Goal: Transaction & Acquisition: Purchase product/service

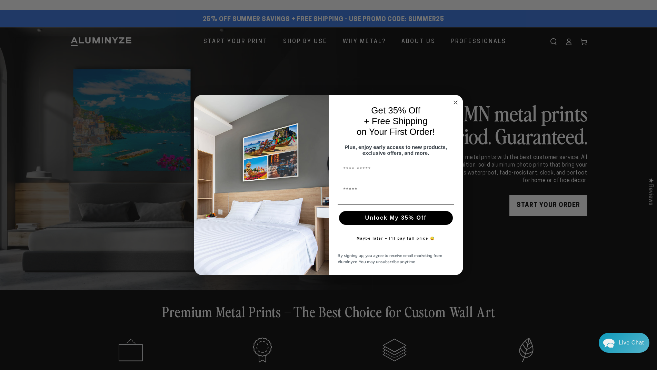
click at [456, 101] on circle "Close dialog" at bounding box center [455, 102] width 8 height 8
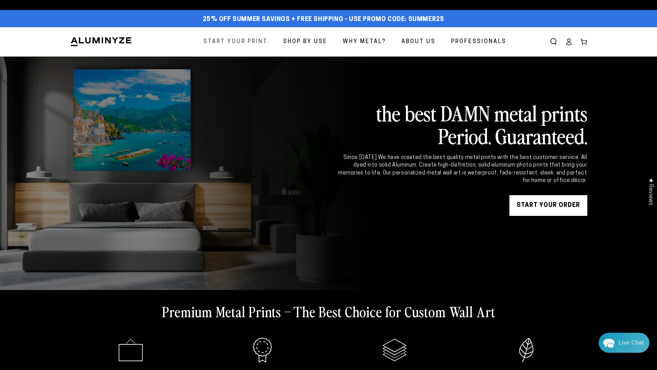
click at [251, 41] on span "Start Your Print" at bounding box center [235, 42] width 64 height 10
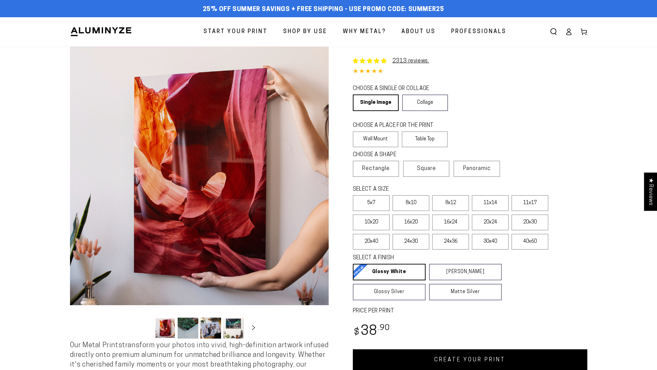
select select "**********"
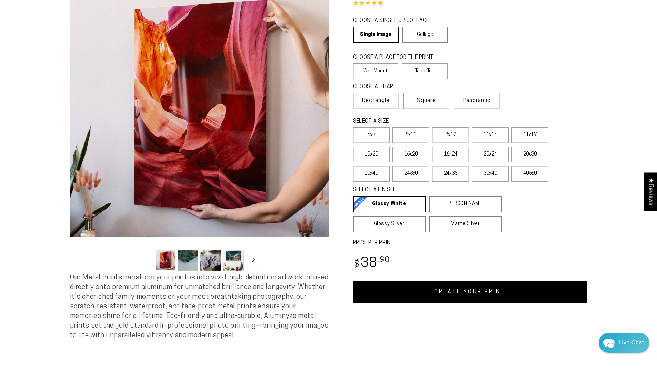
scroll to position [69, 0]
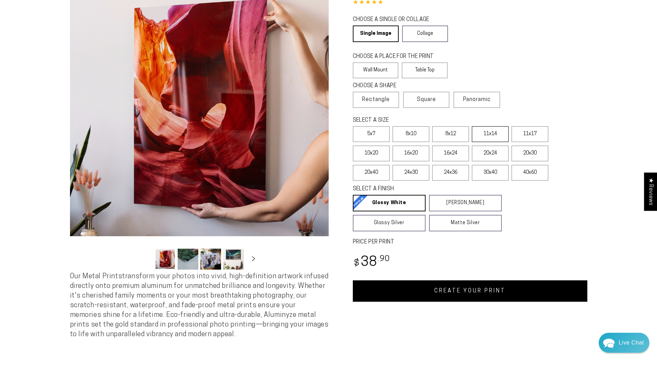
click at [492, 135] on label "11x14" at bounding box center [490, 134] width 37 height 16
click at [448, 137] on label "8x12" at bounding box center [450, 134] width 37 height 16
click at [403, 137] on label "8x10" at bounding box center [410, 134] width 37 height 16
click at [493, 136] on label "11x14" at bounding box center [490, 134] width 37 height 16
click at [592, 135] on section "Skip to product information Open media 1 in modal Open media 2 in modal Open me…" at bounding box center [329, 165] width 552 height 374
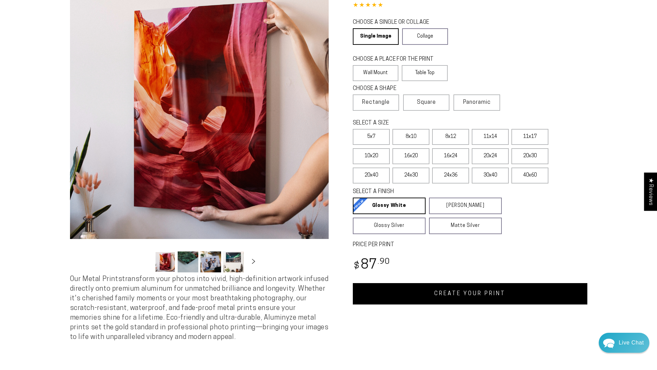
scroll to position [69, 0]
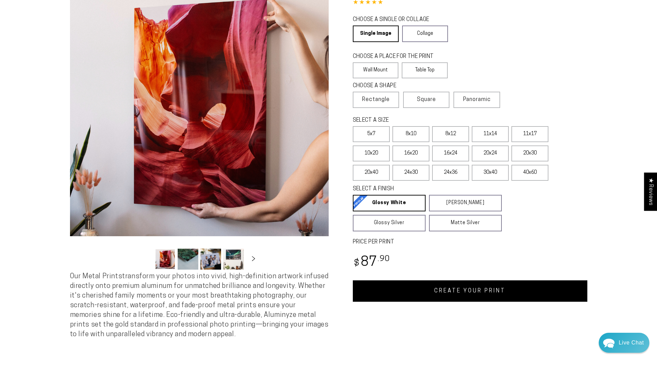
click at [471, 296] on link "CREATE YOUR PRINT" at bounding box center [470, 290] width 235 height 21
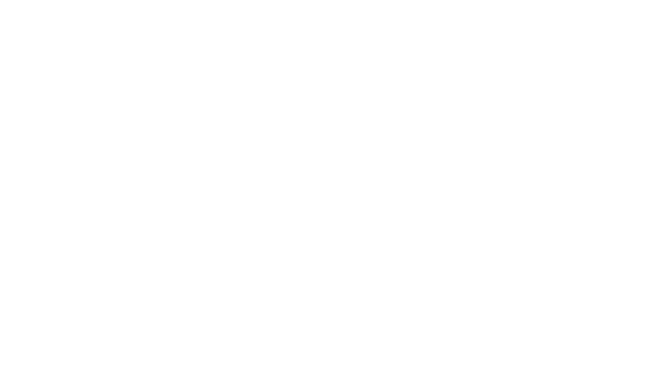
scroll to position [69, 0]
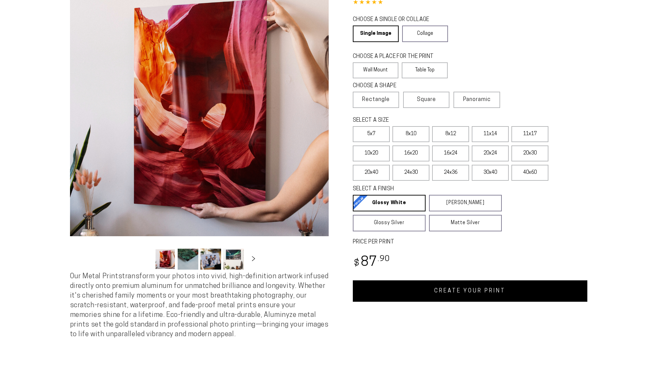
select select "**********"
click at [449, 300] on link "CREATE YOUR PRINT" at bounding box center [470, 290] width 235 height 21
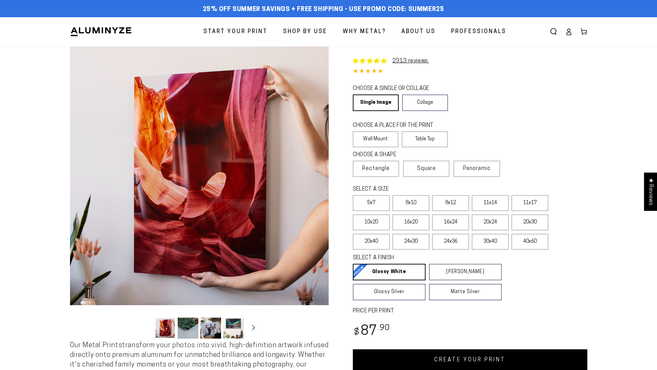
select select "**********"
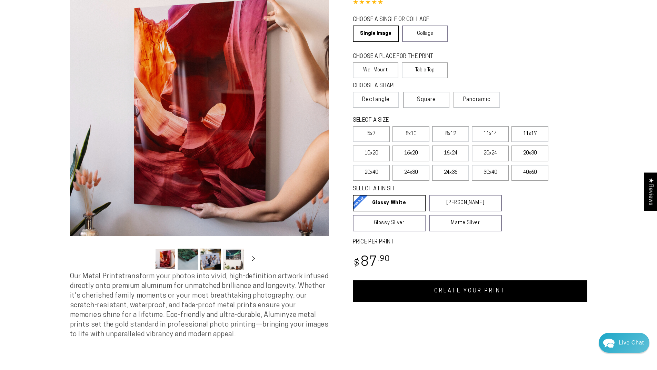
click at [446, 291] on link "CREATE YOUR PRINT" at bounding box center [470, 290] width 235 height 21
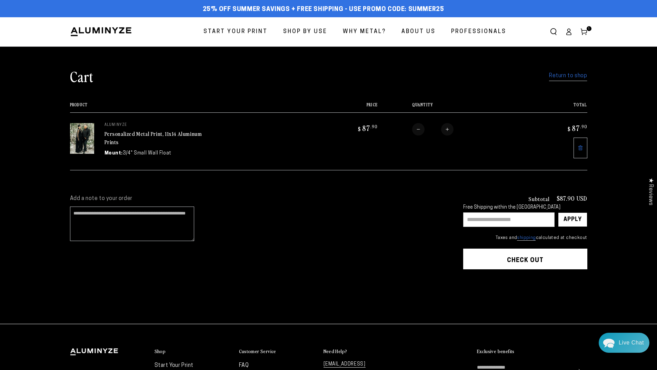
click at [493, 216] on input "text" at bounding box center [508, 219] width 91 height 14
type input "********"
click at [571, 221] on div "Apply" at bounding box center [573, 220] width 18 height 14
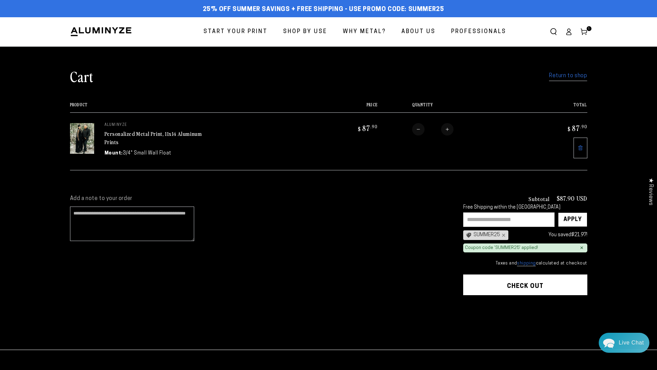
click at [627, 274] on section "Add a note to your order Subtotal $87.90 USD Free Shipping within the [GEOGRAPH…" at bounding box center [328, 266] width 657 height 167
click at [105, 31] on img at bounding box center [101, 32] width 62 height 10
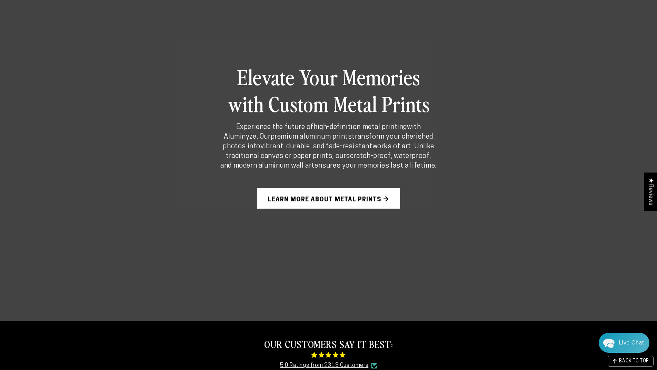
scroll to position [483, 0]
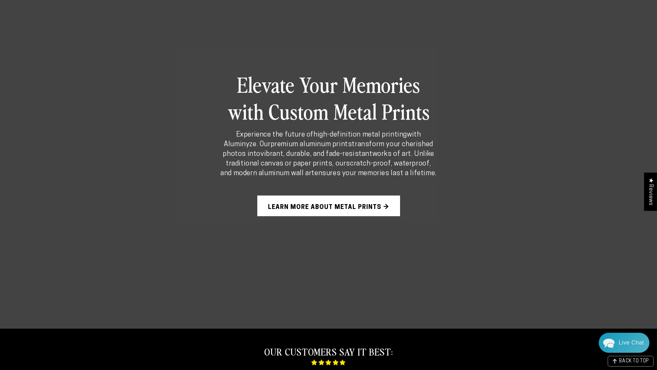
drag, startPoint x: 656, startPoint y: 102, endPoint x: 646, endPoint y: 147, distance: 45.3
click at [657, 145] on div "Elevate Your Memories with Custom Metal Prints Experience the future of high-de…" at bounding box center [328, 144] width 657 height 370
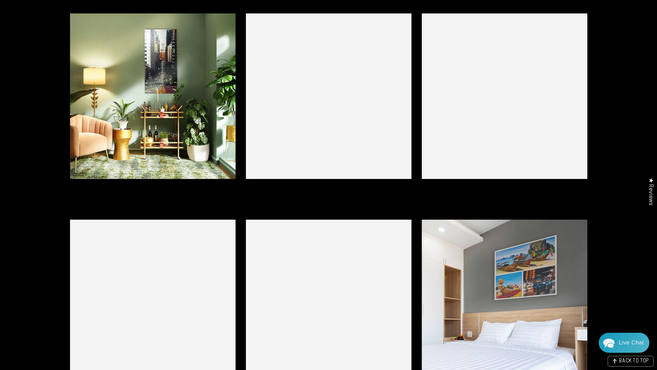
scroll to position [1626, 0]
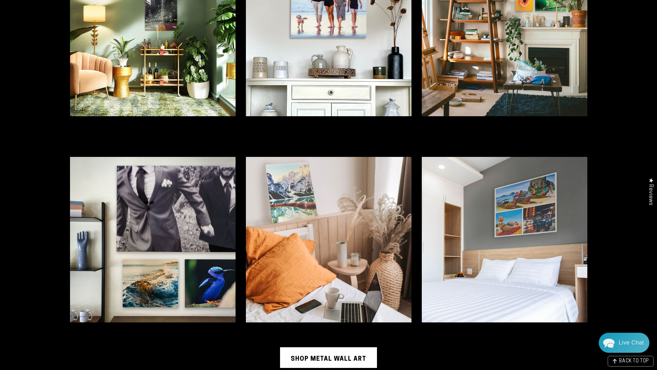
click at [350, 355] on link "Shop Metal Wall Art" at bounding box center [328, 357] width 97 height 21
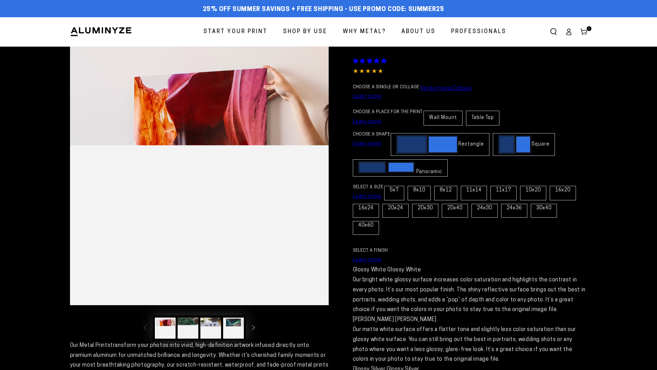
select select "**********"
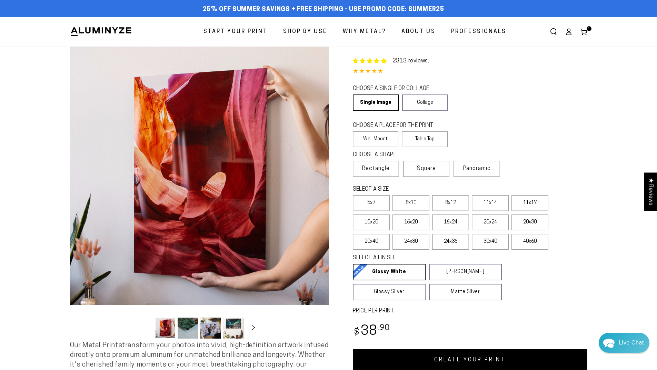
click at [486, 33] on span "Professionals" at bounding box center [478, 32] width 55 height 10
